Goal: Information Seeking & Learning: Learn about a topic

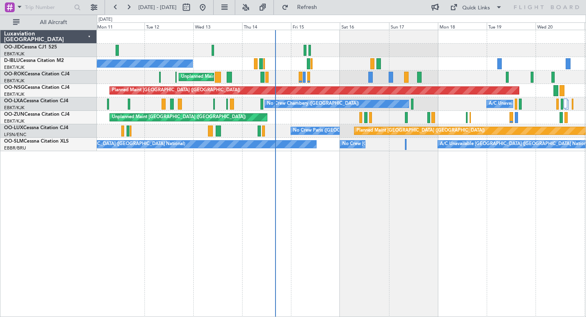
click at [444, 75] on div "Unplanned Maint [GEOGRAPHIC_DATA]-[GEOGRAPHIC_DATA]" at bounding box center [341, 76] width 489 height 13
click at [352, 117] on div "Unplanned Maint [GEOGRAPHIC_DATA] ([GEOGRAPHIC_DATA])" at bounding box center [341, 117] width 489 height 13
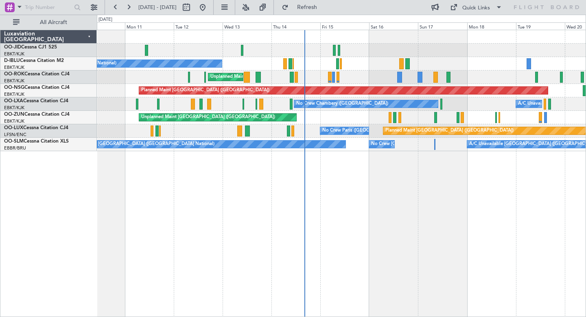
click at [506, 102] on div "No Crew Chambery ([GEOGRAPHIC_DATA]) A/C Unavailable" at bounding box center [341, 103] width 489 height 13
